Goal: Information Seeking & Learning: Learn about a topic

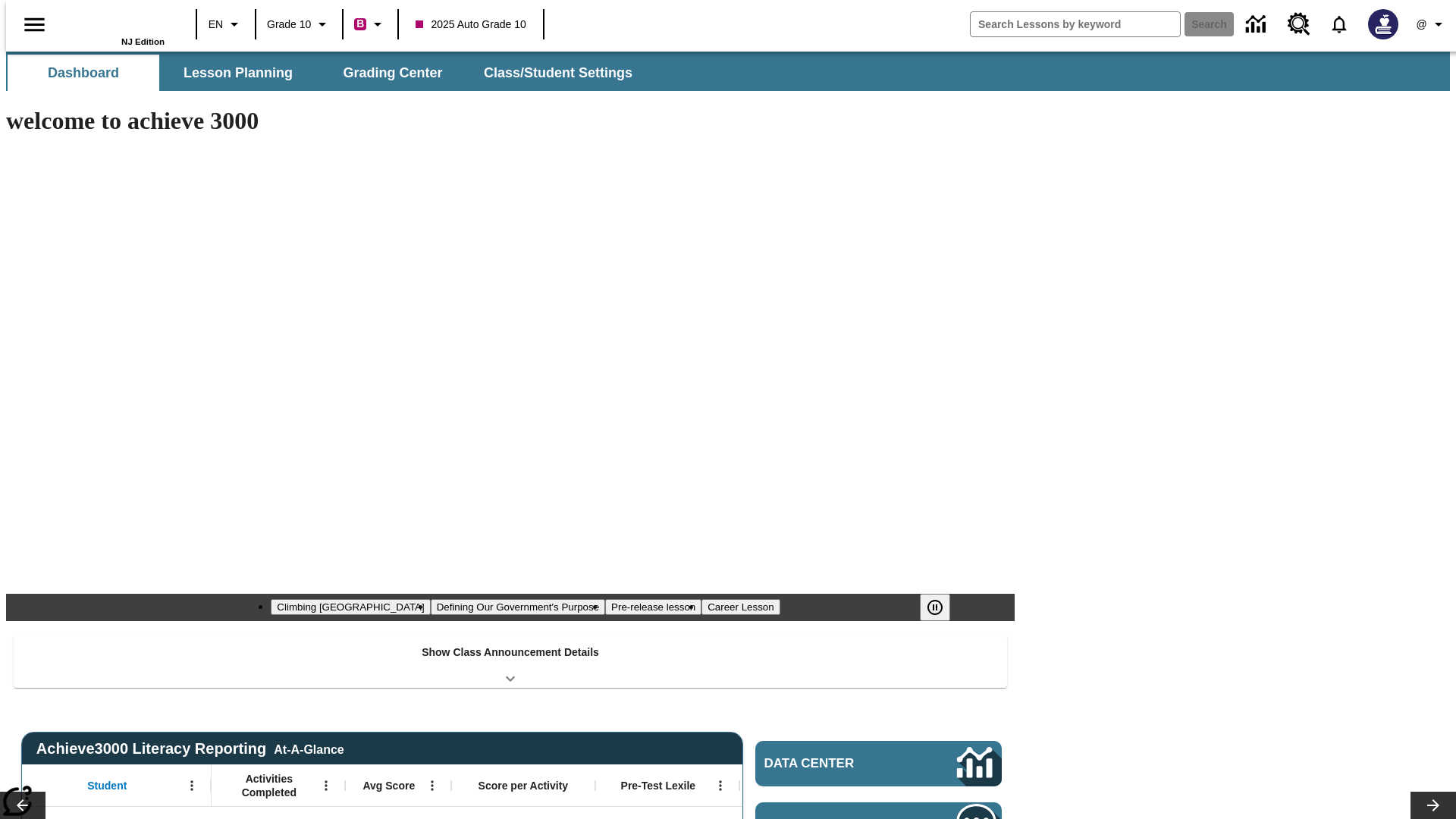
type input "-1"
click at [232, 73] on button "Lesson Planning" at bounding box center [238, 73] width 152 height 36
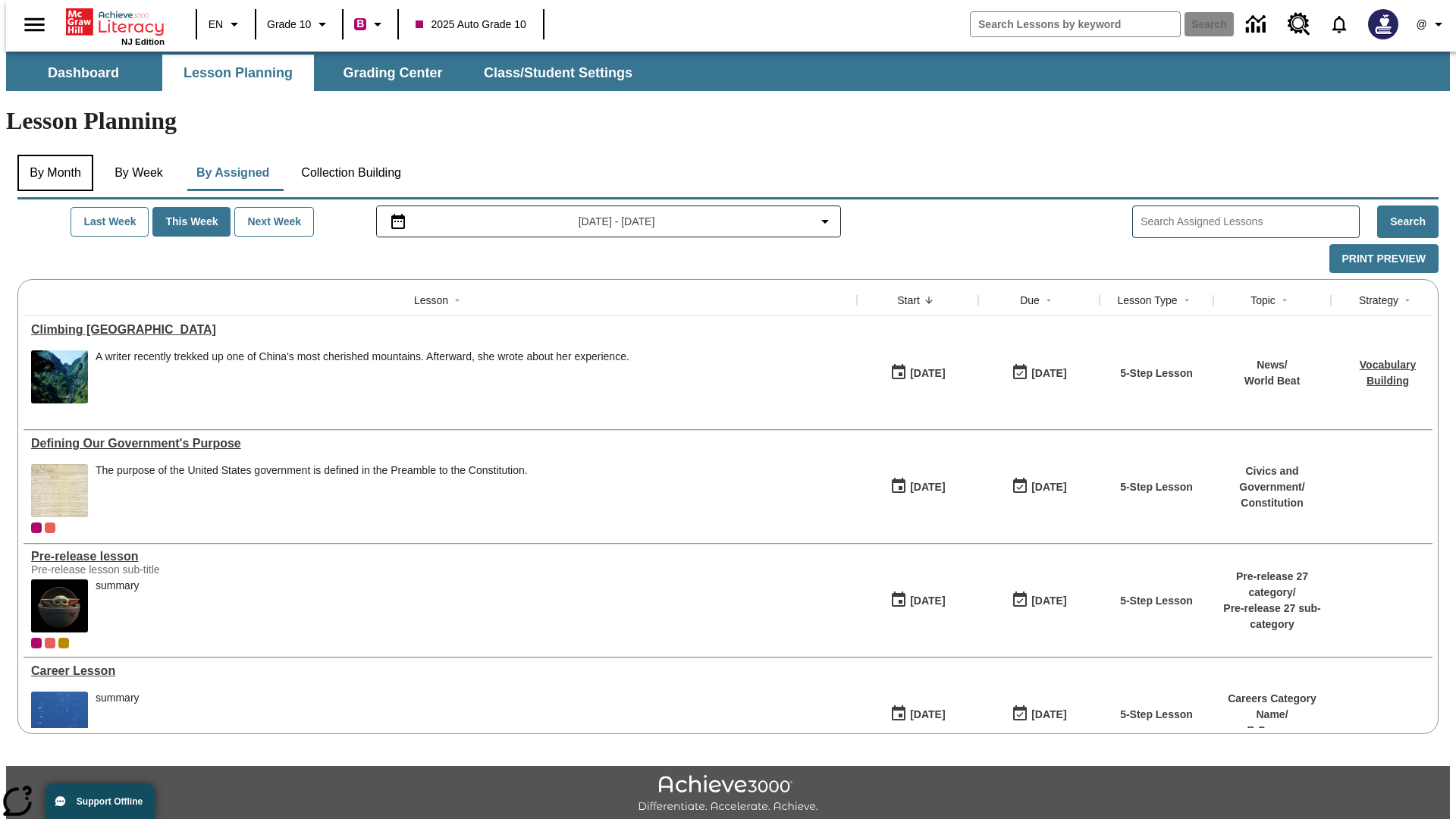
click at [51, 154] on button "By Month" at bounding box center [56, 172] width 76 height 36
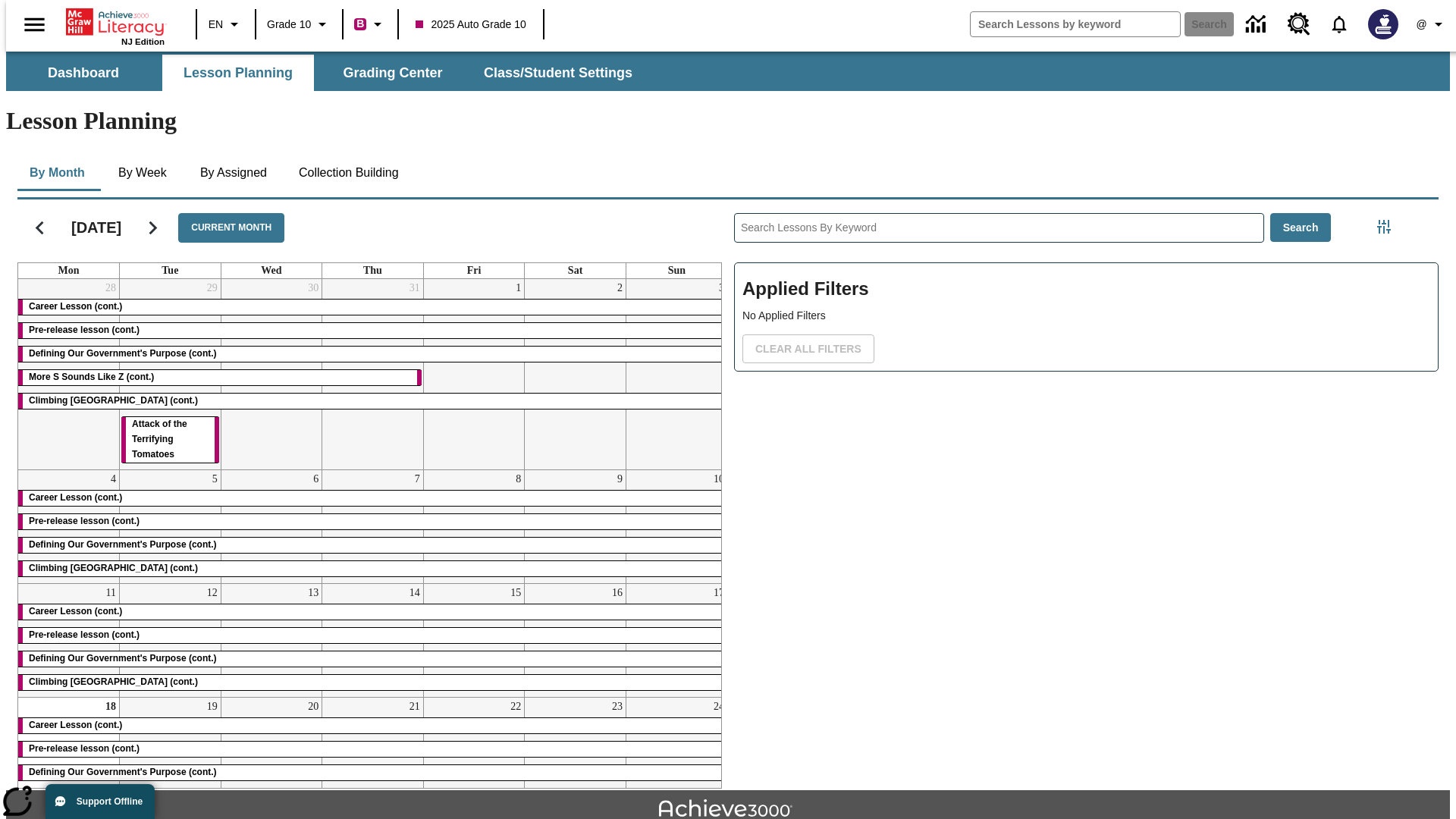
click at [366, 299] on div "Career Lesson (cont.)" at bounding box center [373, 307] width 709 height 15
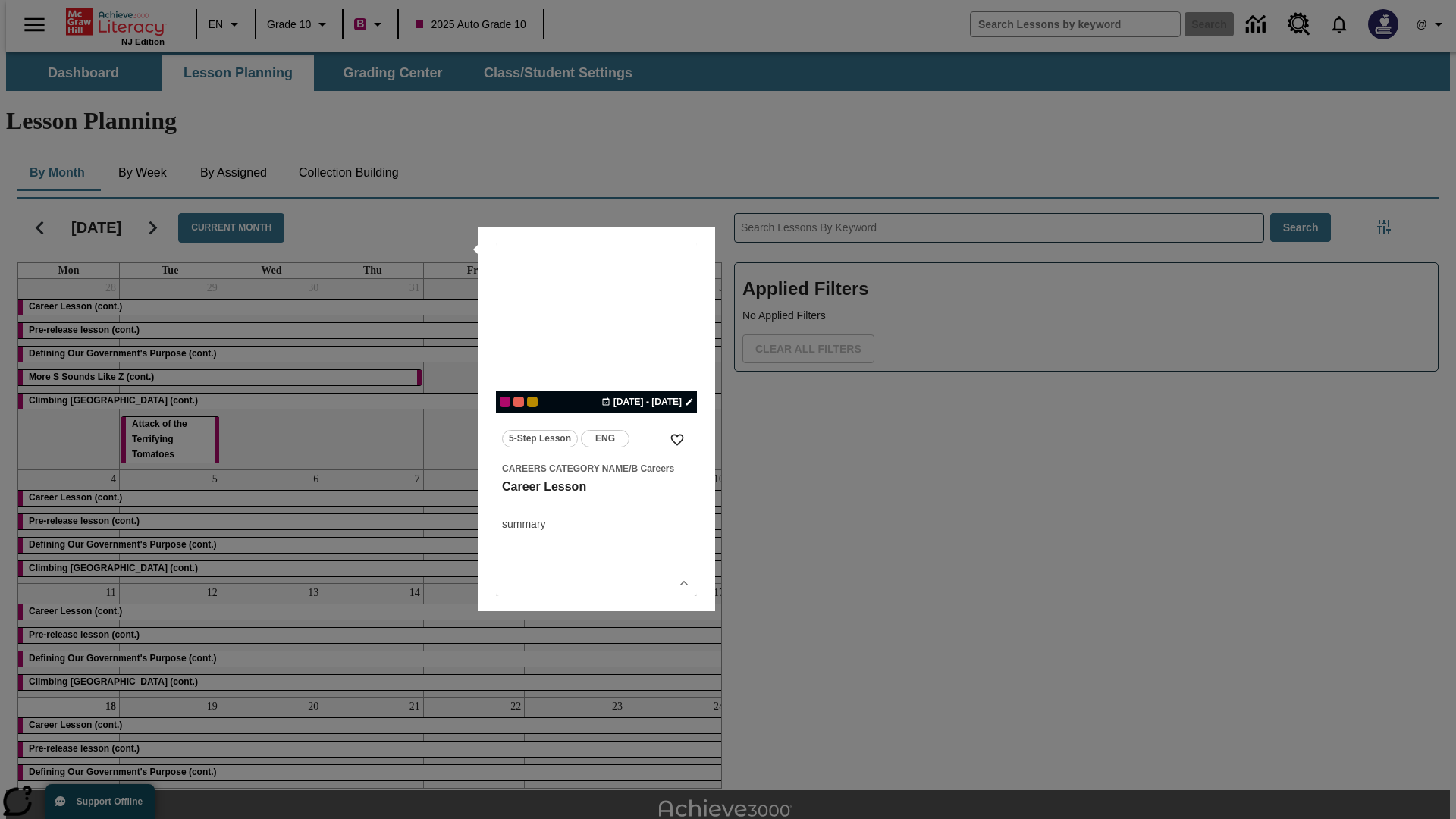
scroll to position [34, 0]
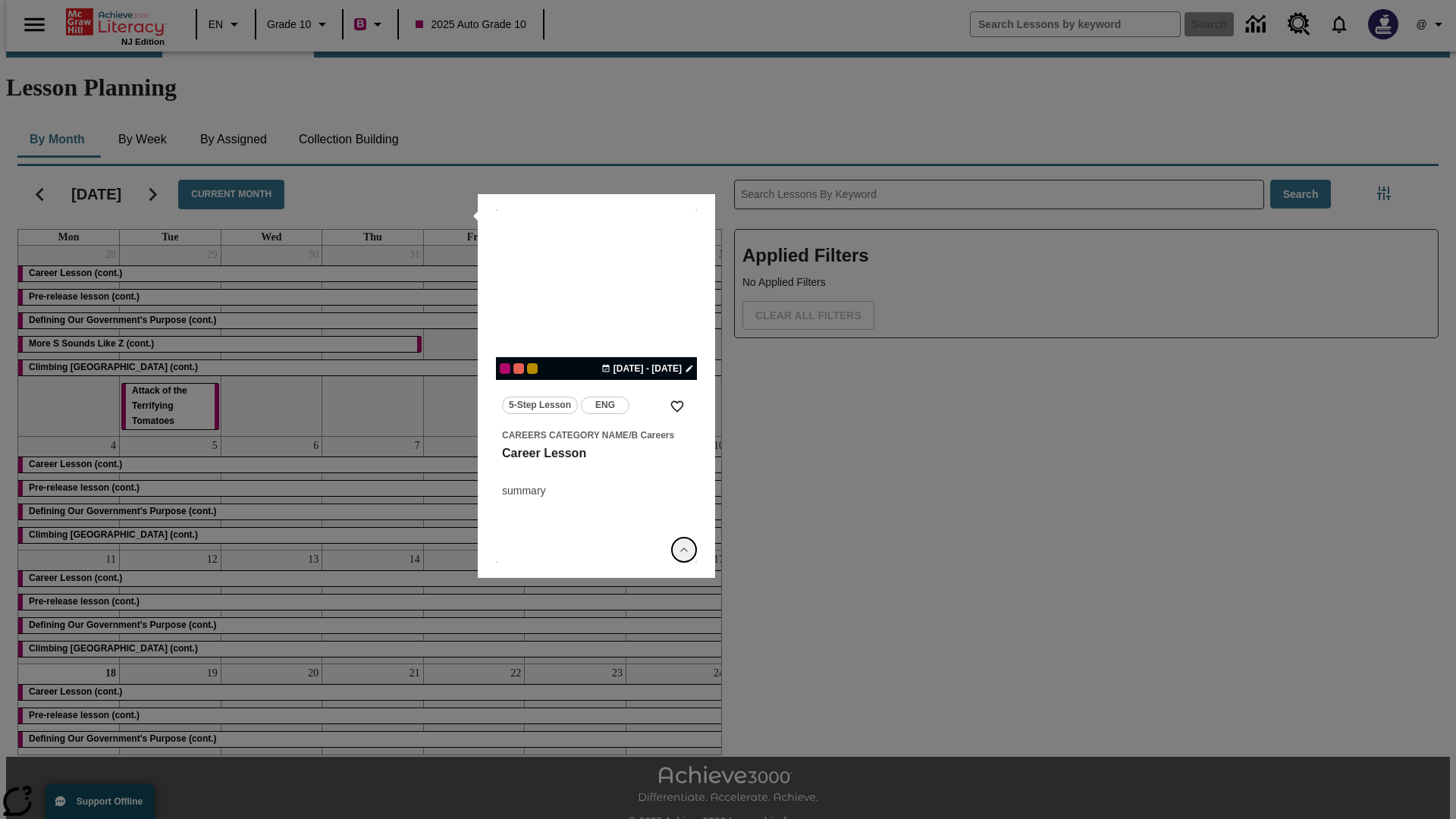
click at [684, 550] on icon "Show Details" at bounding box center [684, 550] width 15 height 15
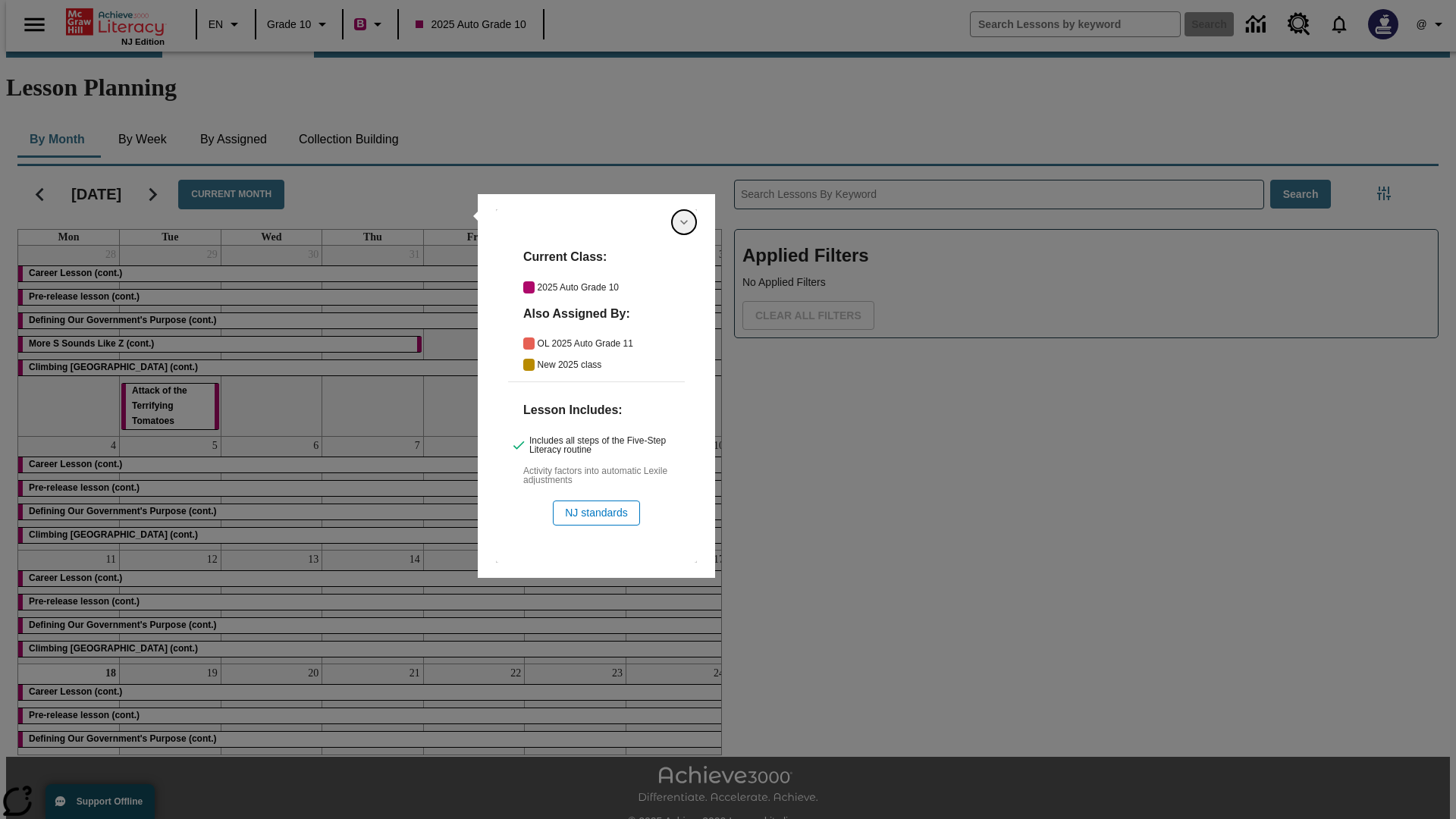
click at [684, 222] on icon "Hide Details" at bounding box center [684, 222] width 15 height 15
